Goal: Task Accomplishment & Management: Use online tool/utility

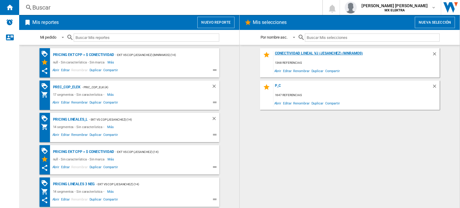
click at [304, 54] on div "Conectividad Lineal vj (jesanchez) (mnramos)" at bounding box center [352, 55] width 158 height 8
click at [285, 72] on span "Editar" at bounding box center [287, 71] width 10 height 8
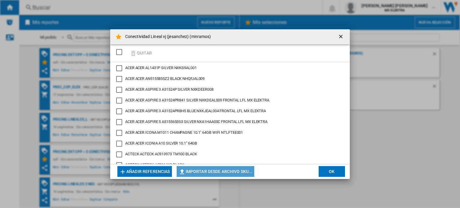
click at [214, 173] on button "Importar desde archivo SKU..." at bounding box center [216, 171] width 78 height 11
type input "**********"
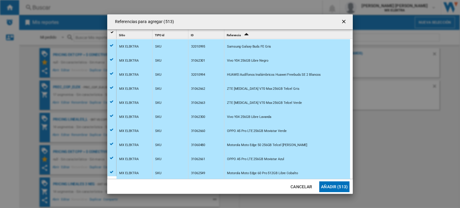
click at [333, 187] on button "Añadir (513)" at bounding box center [334, 186] width 30 height 11
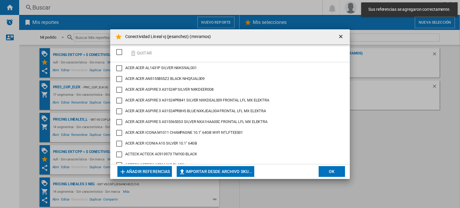
click at [328, 170] on button "OK" at bounding box center [332, 171] width 26 height 11
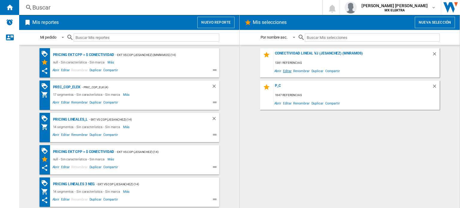
click at [284, 69] on span "Editar" at bounding box center [287, 71] width 10 height 8
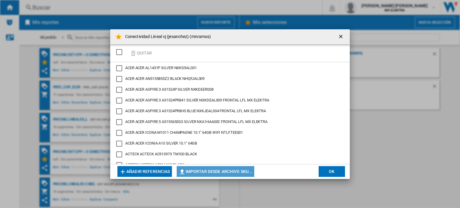
click at [221, 172] on button "Importar desde archivo SKU..." at bounding box center [216, 171] width 78 height 11
type input "**********"
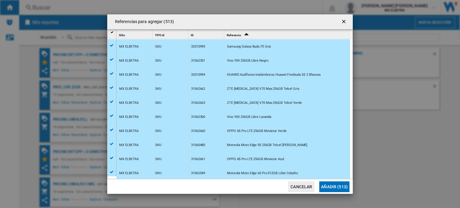
click at [334, 186] on button "Añadir (513)" at bounding box center [334, 186] width 30 height 11
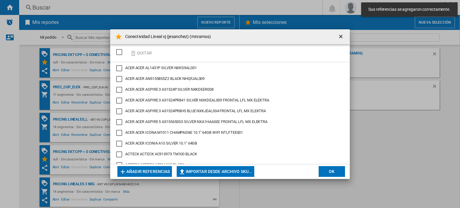
click at [333, 175] on button "OK" at bounding box center [332, 171] width 26 height 11
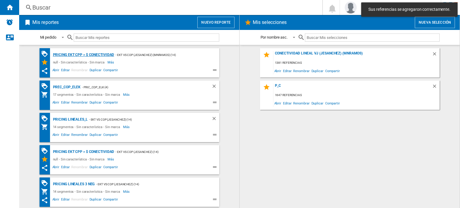
click at [91, 56] on div "Pricing EKT CPP > $ Conectividad" at bounding box center [83, 54] width 63 height 7
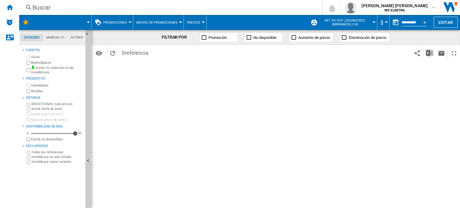
click at [58, 22] on span at bounding box center [64, 22] width 48 height 15
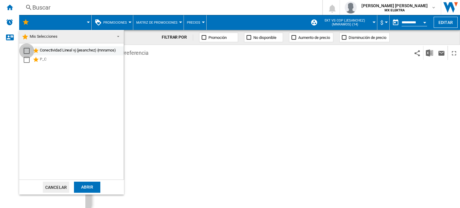
click at [28, 52] on div "Select" at bounding box center [27, 51] width 6 height 6
click at [86, 186] on div "Abrir" at bounding box center [87, 187] width 26 height 11
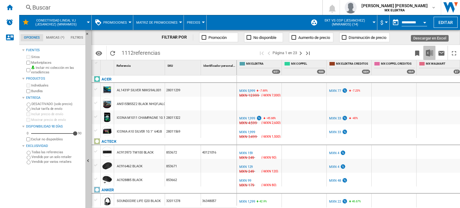
click at [429, 50] on img "Descargar en Excel" at bounding box center [429, 52] width 7 height 7
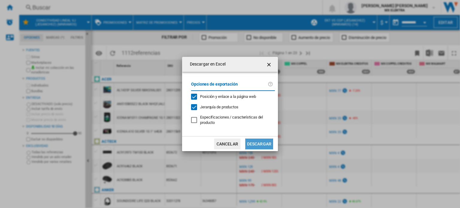
click at [256, 143] on button "Descargar" at bounding box center [259, 144] width 28 height 11
